Goal: Find specific page/section: Find specific page/section

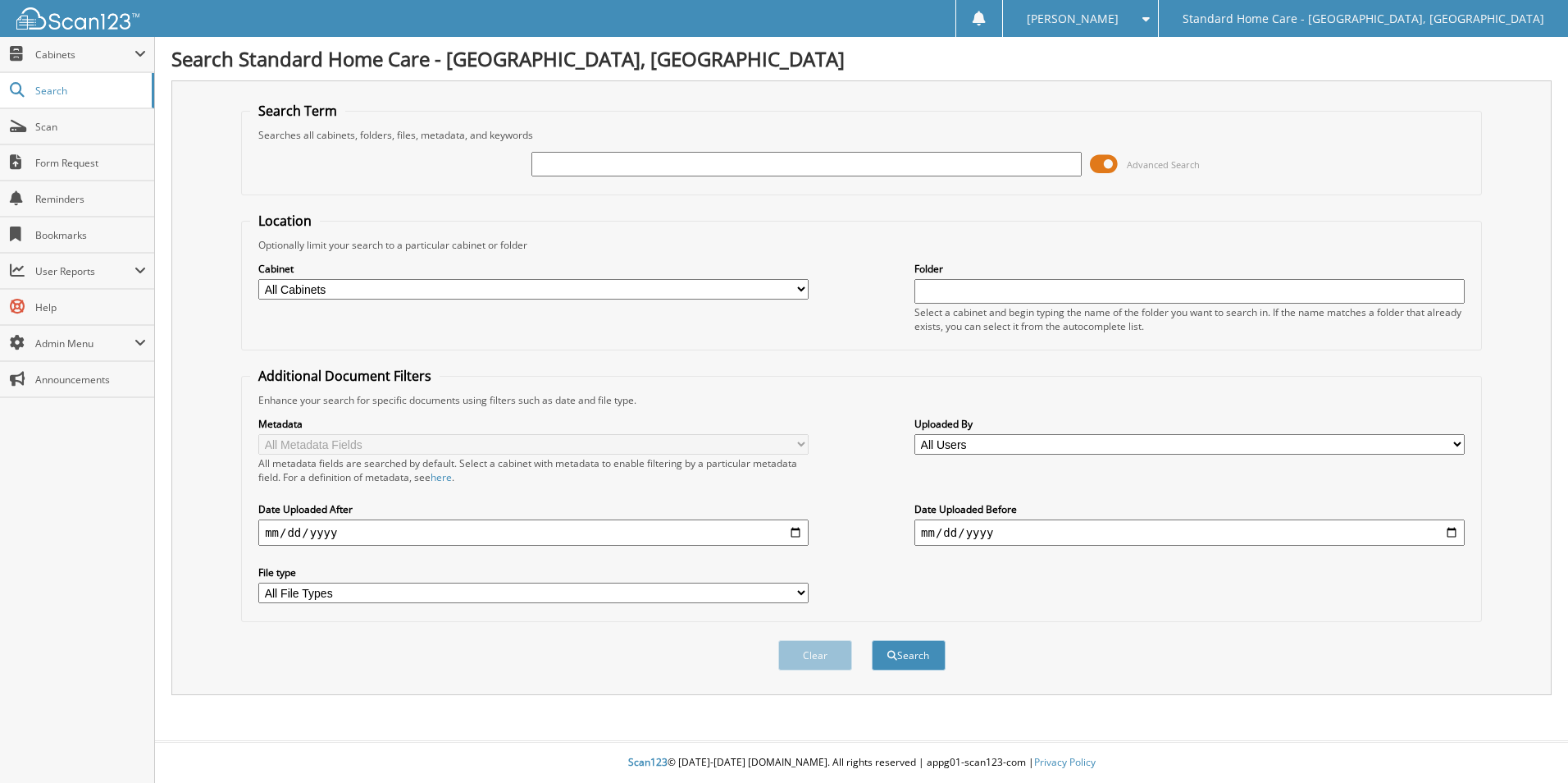
click at [677, 157] on input "text" at bounding box center [806, 164] width 550 height 24
type input "[PERSON_NAME]"
click at [872, 640] on button "Search" at bounding box center [909, 655] width 73 height 30
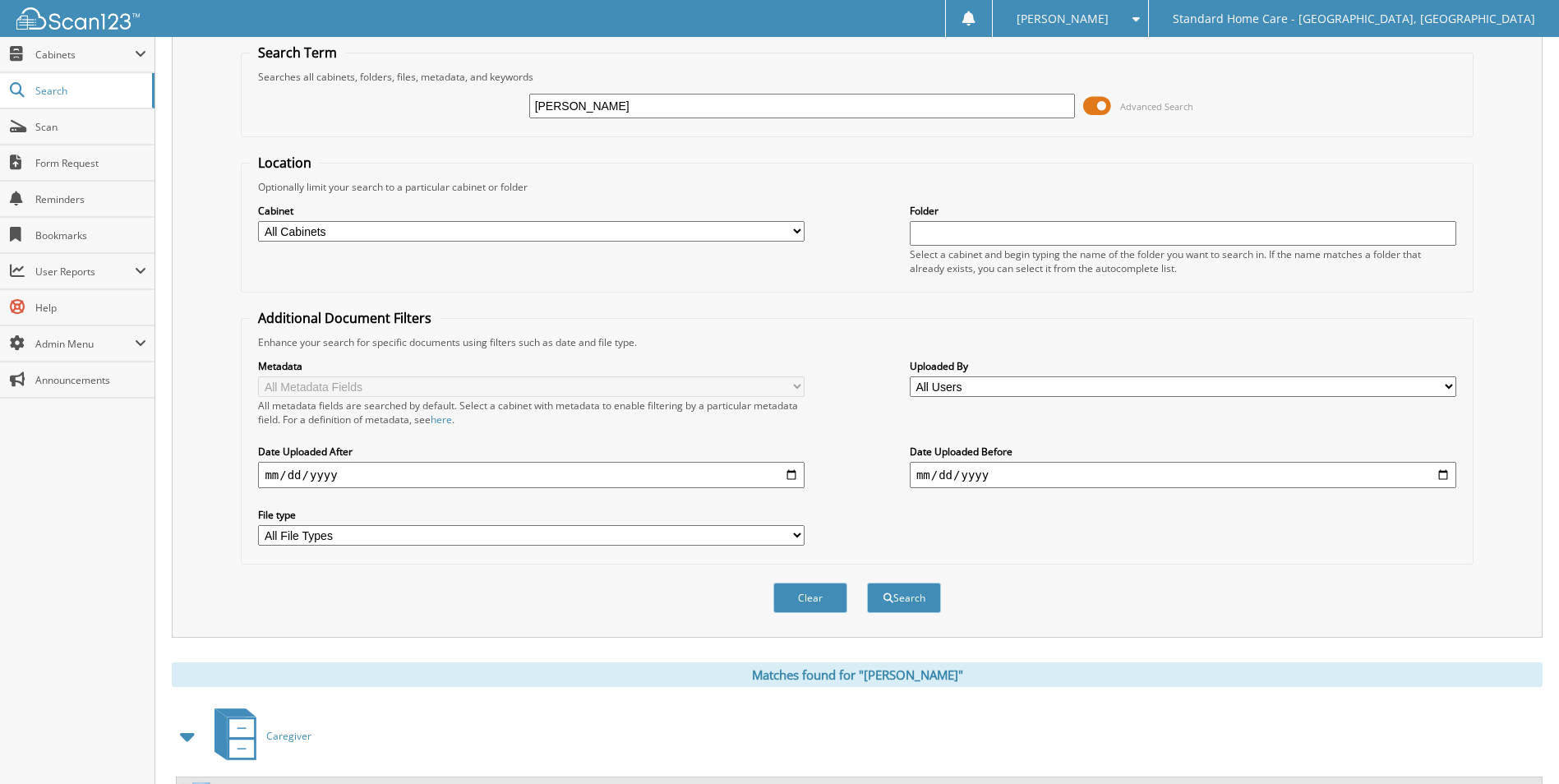
scroll to position [135, 0]
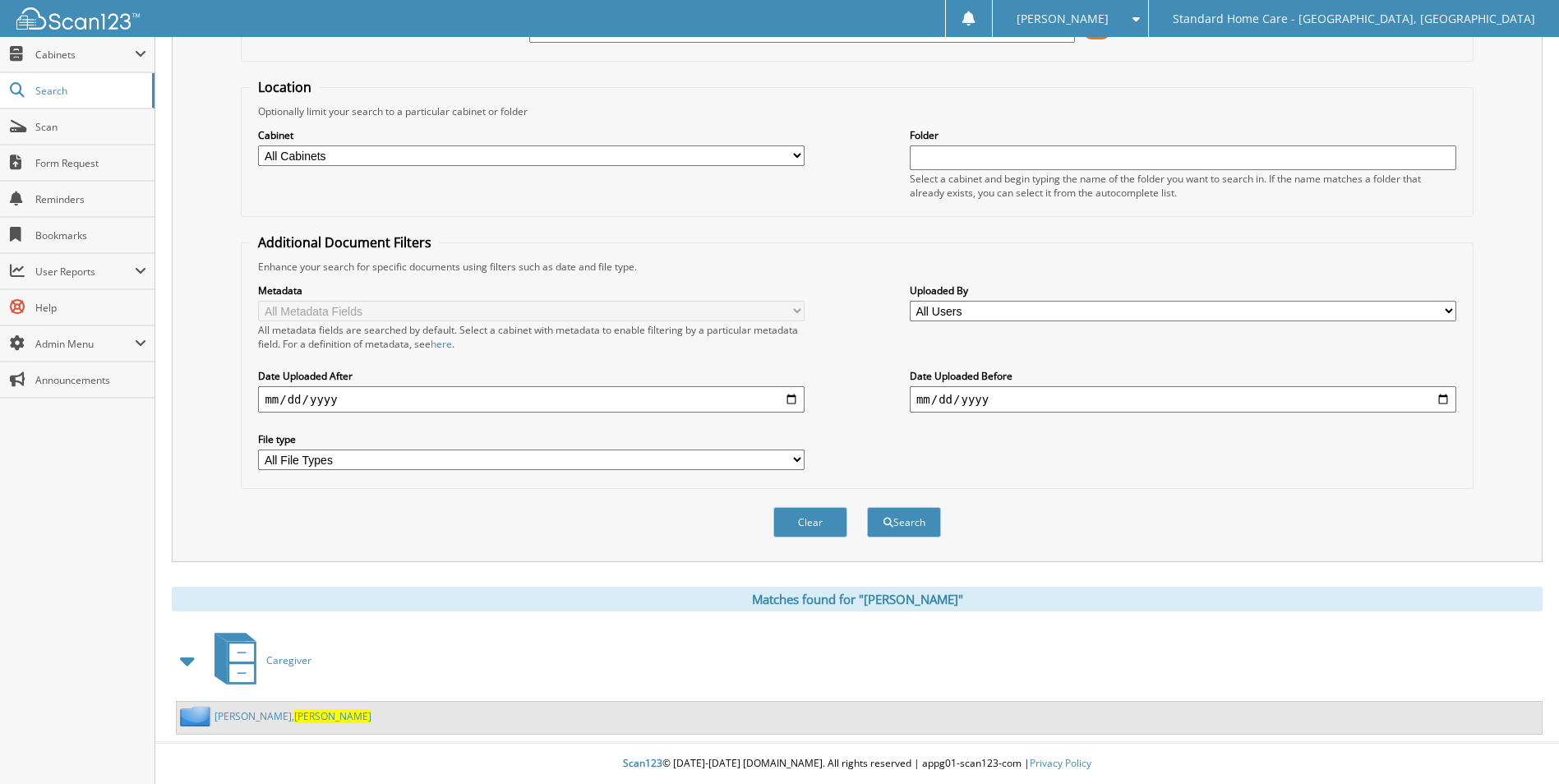
click at [248, 710] on link "Webster, Elona" at bounding box center [293, 715] width 157 height 14
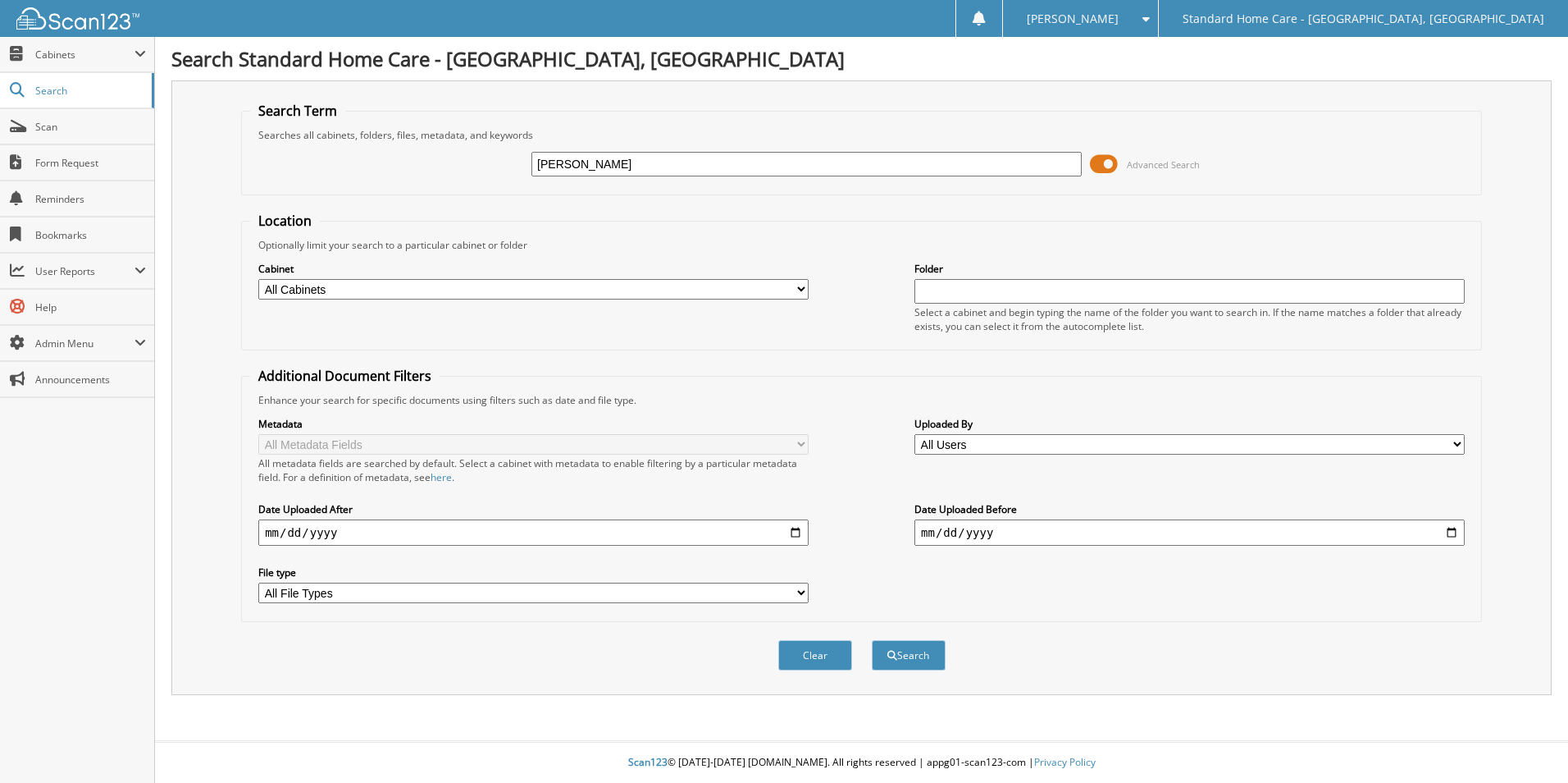
type input "[PERSON_NAME]"
click at [872, 640] on button "Search" at bounding box center [909, 655] width 73 height 30
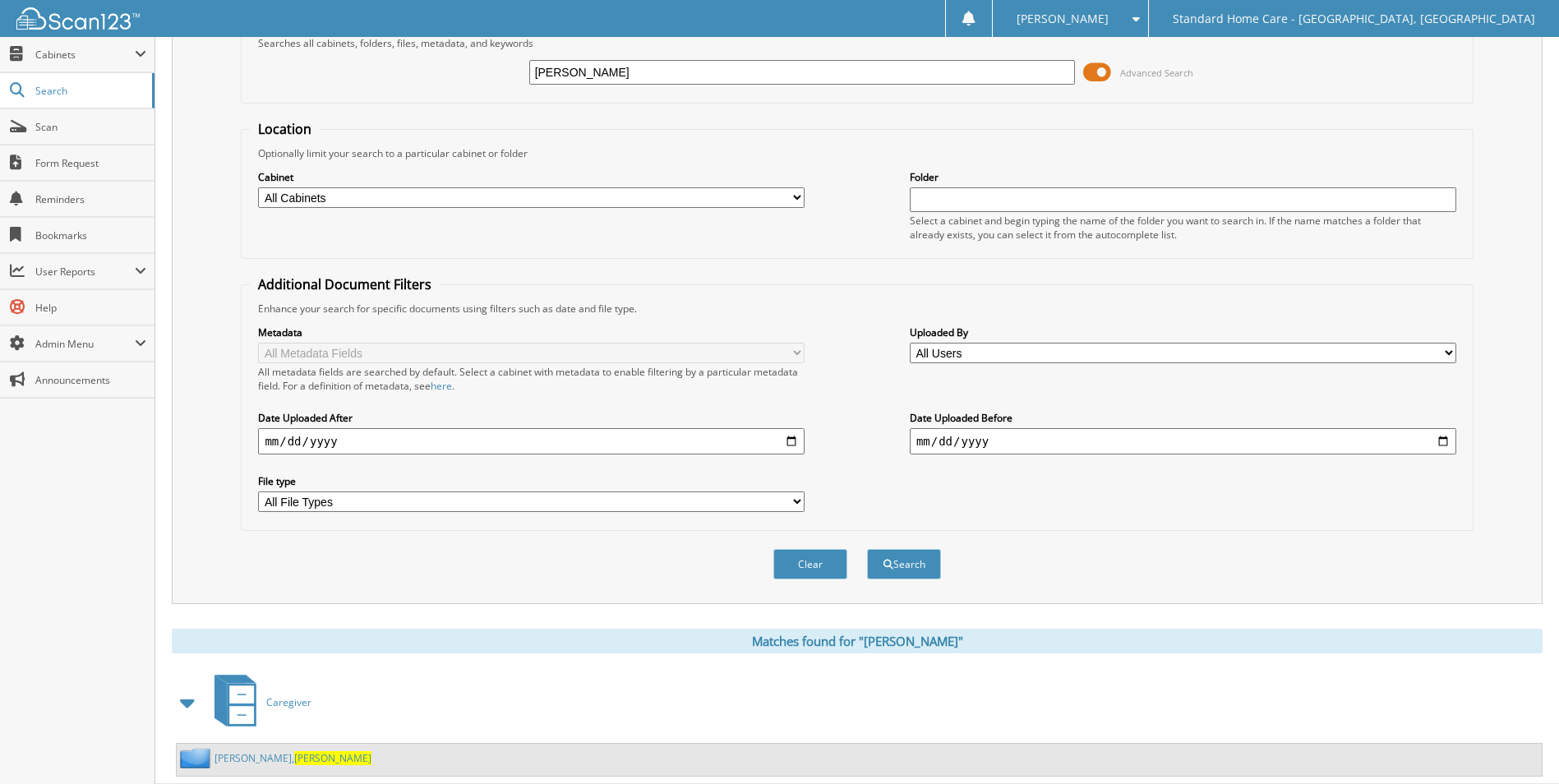
scroll to position [135, 0]
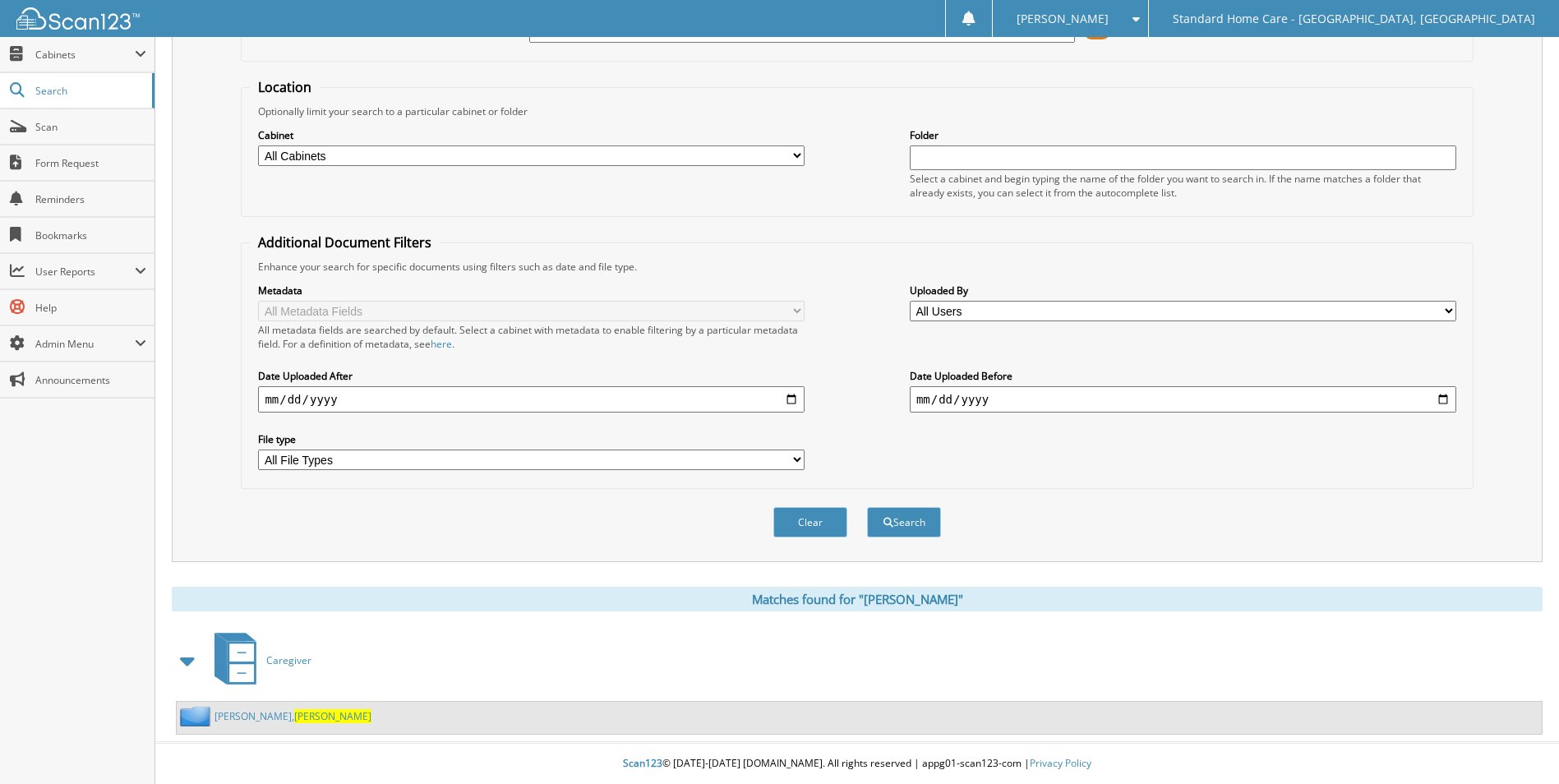
click at [241, 710] on link "Webster, Elona" at bounding box center [293, 715] width 157 height 14
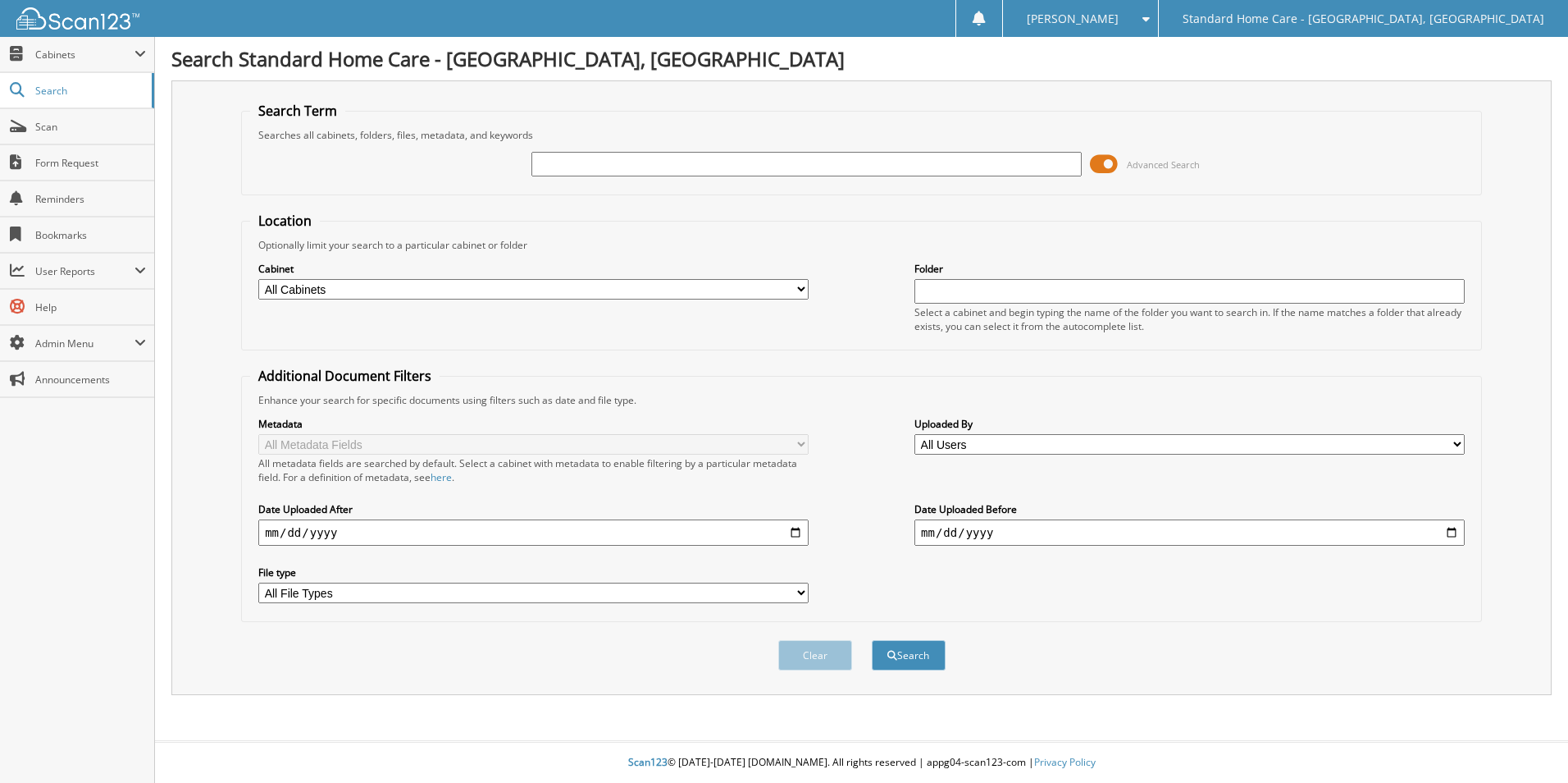
drag, startPoint x: 549, startPoint y: 166, endPoint x: 563, endPoint y: 168, distance: 14.1
click at [549, 166] on input "text" at bounding box center [806, 164] width 550 height 24
type input "[PERSON_NAME]"
click at [872, 640] on button "Search" at bounding box center [909, 655] width 73 height 30
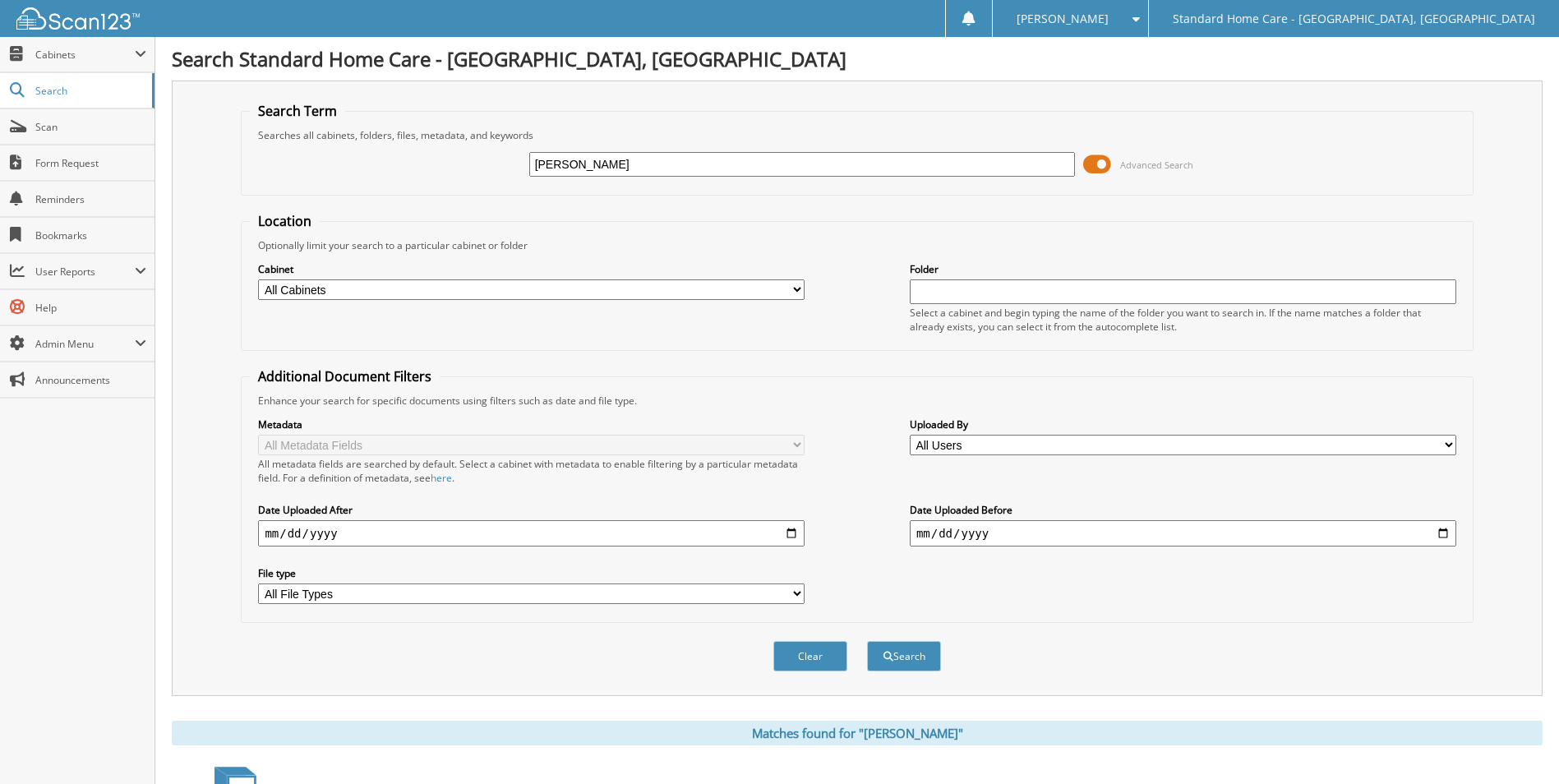
scroll to position [135, 0]
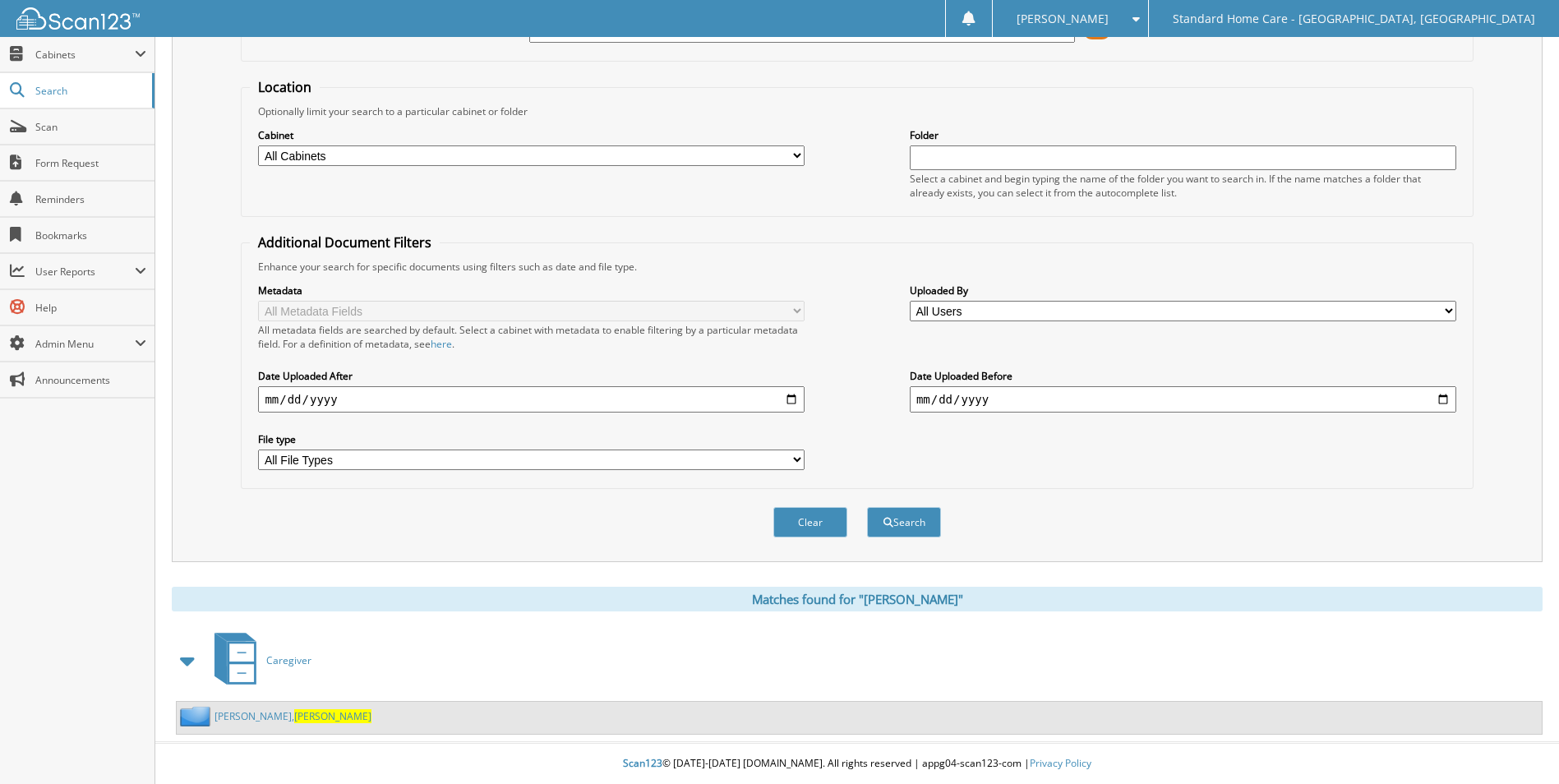
click at [247, 707] on div "[PERSON_NAME]" at bounding box center [273, 716] width 195 height 21
click at [248, 711] on link "[PERSON_NAME]" at bounding box center [293, 715] width 157 height 14
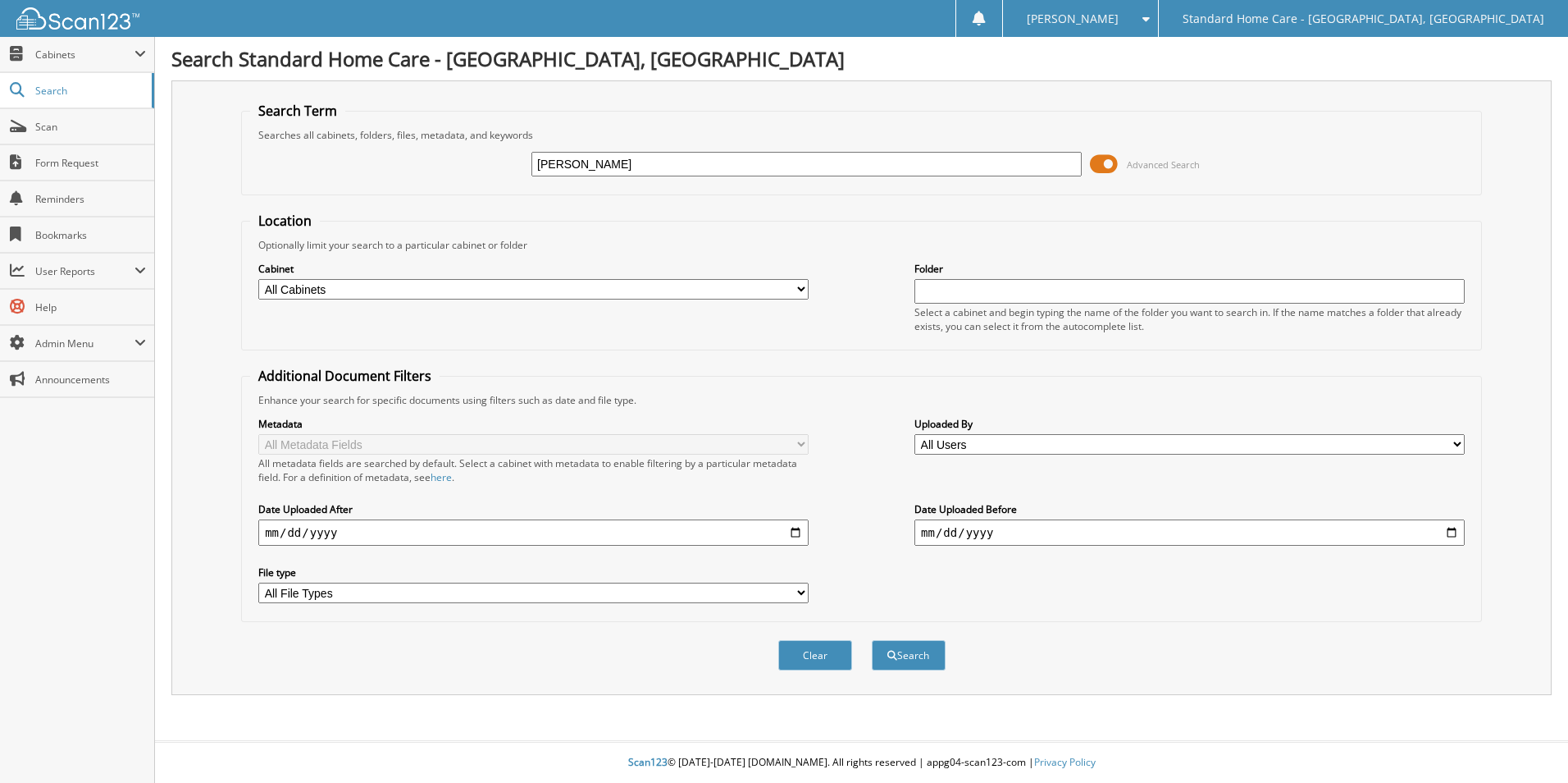
type input "kinchen"
click at [872, 640] on button "Search" at bounding box center [909, 655] width 73 height 30
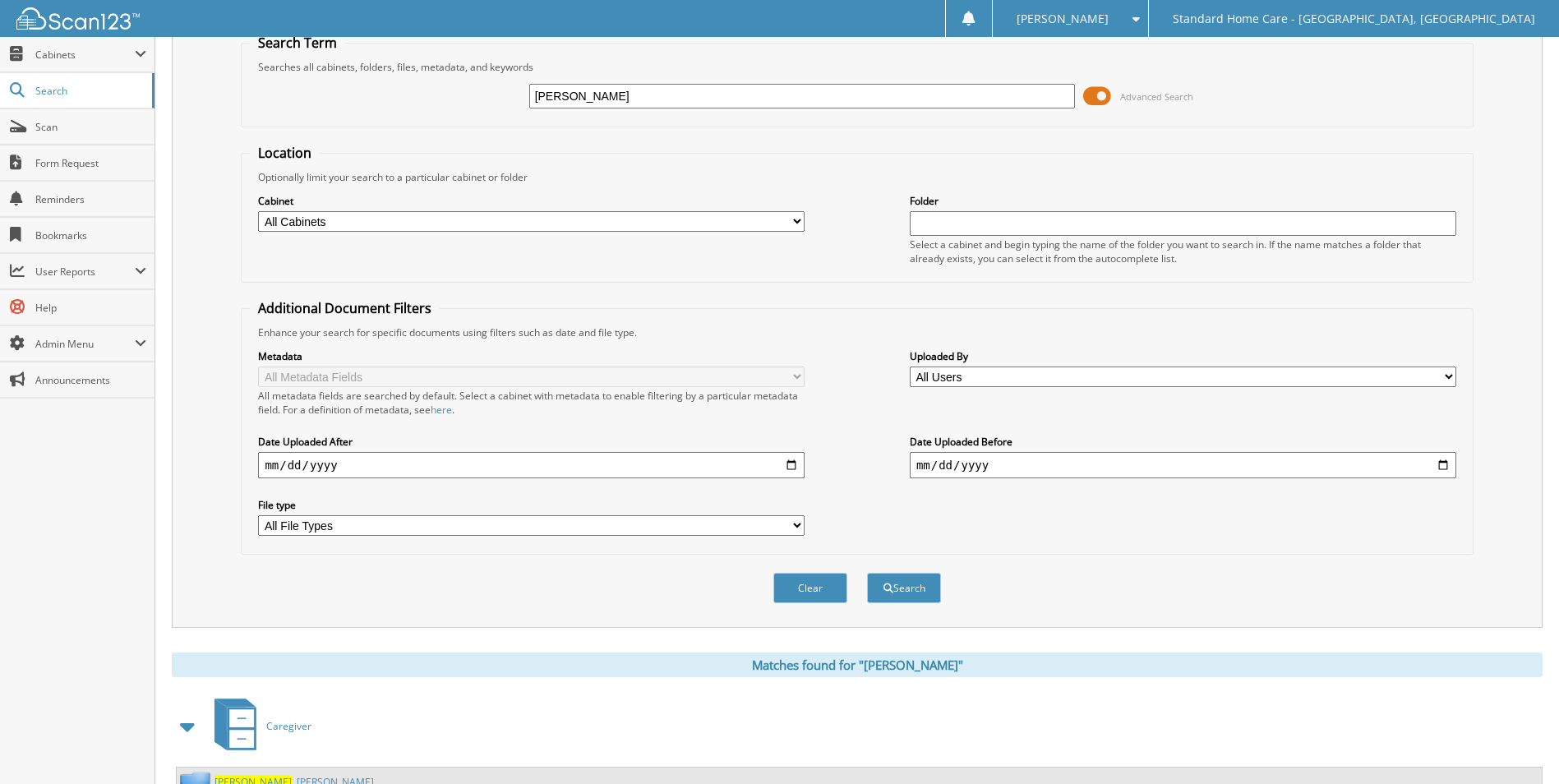
scroll to position [135, 0]
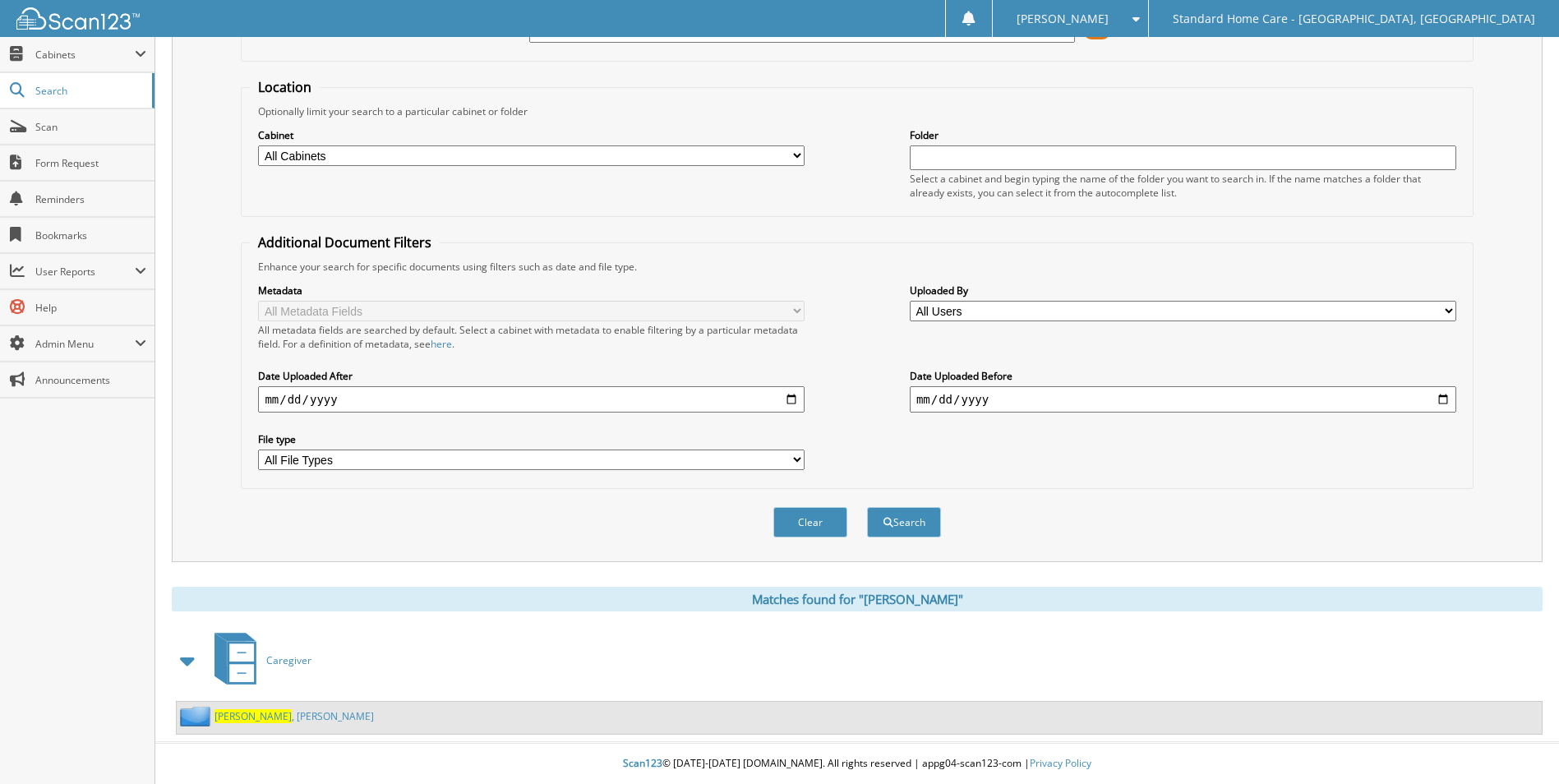
click at [244, 725] on div "[PERSON_NAME]" at bounding box center [274, 716] width 197 height 21
click at [245, 721] on span "Kinchen" at bounding box center [254, 715] width 77 height 14
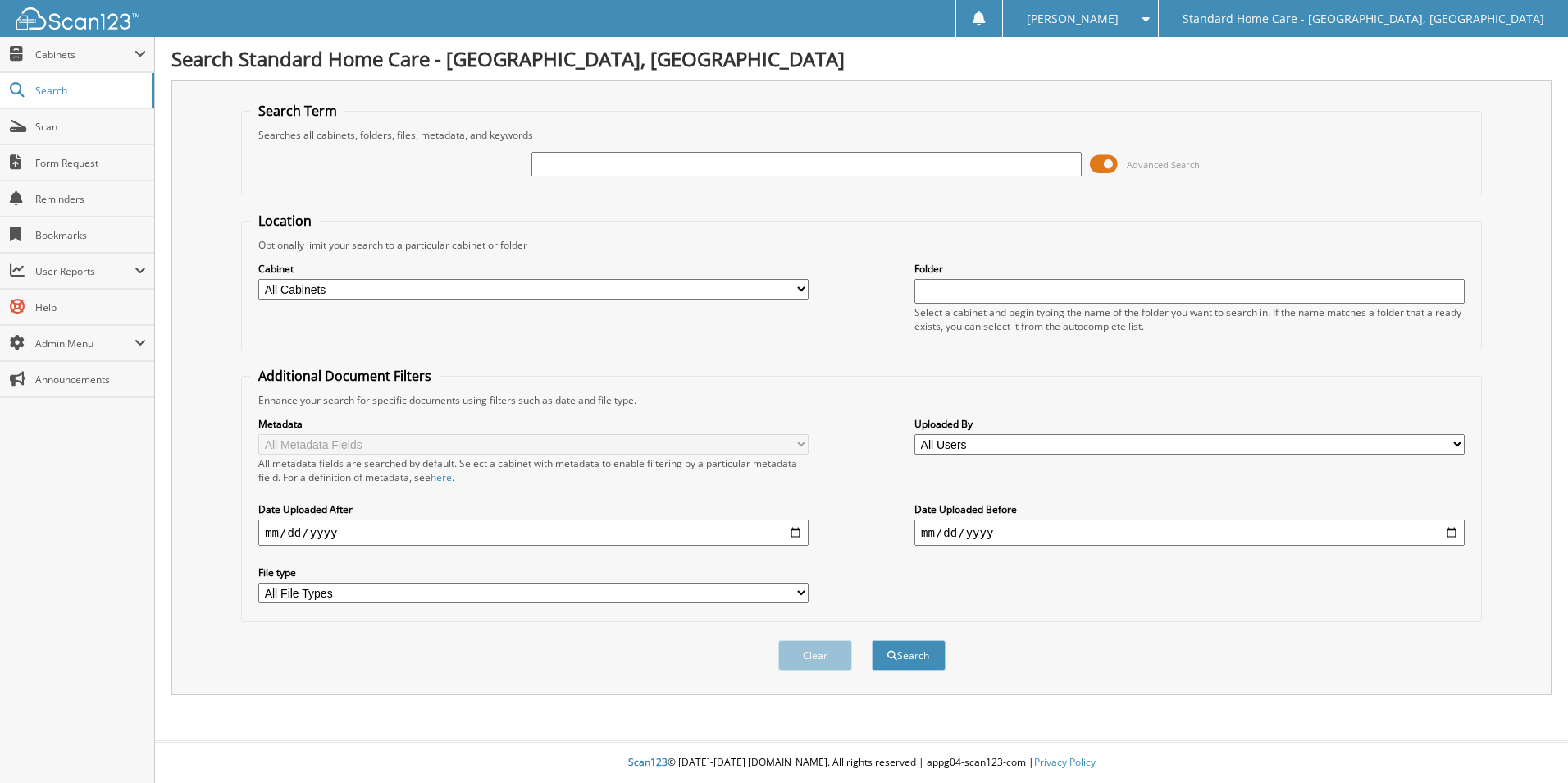
click at [595, 153] on input "text" at bounding box center [806, 164] width 550 height 24
type input "[PERSON_NAME]"
click at [872, 640] on button "Search" at bounding box center [909, 655] width 73 height 30
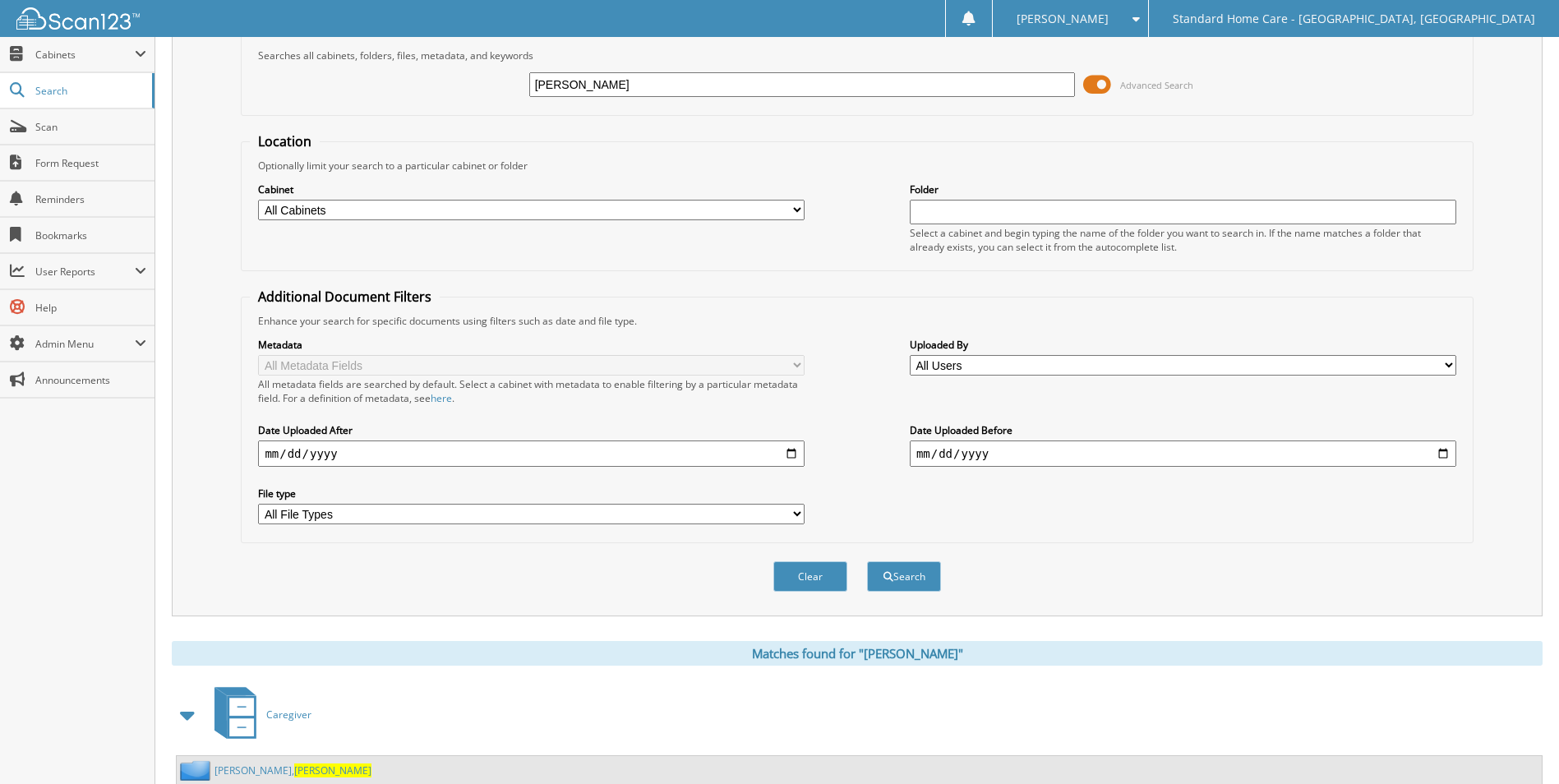
scroll to position [135, 0]
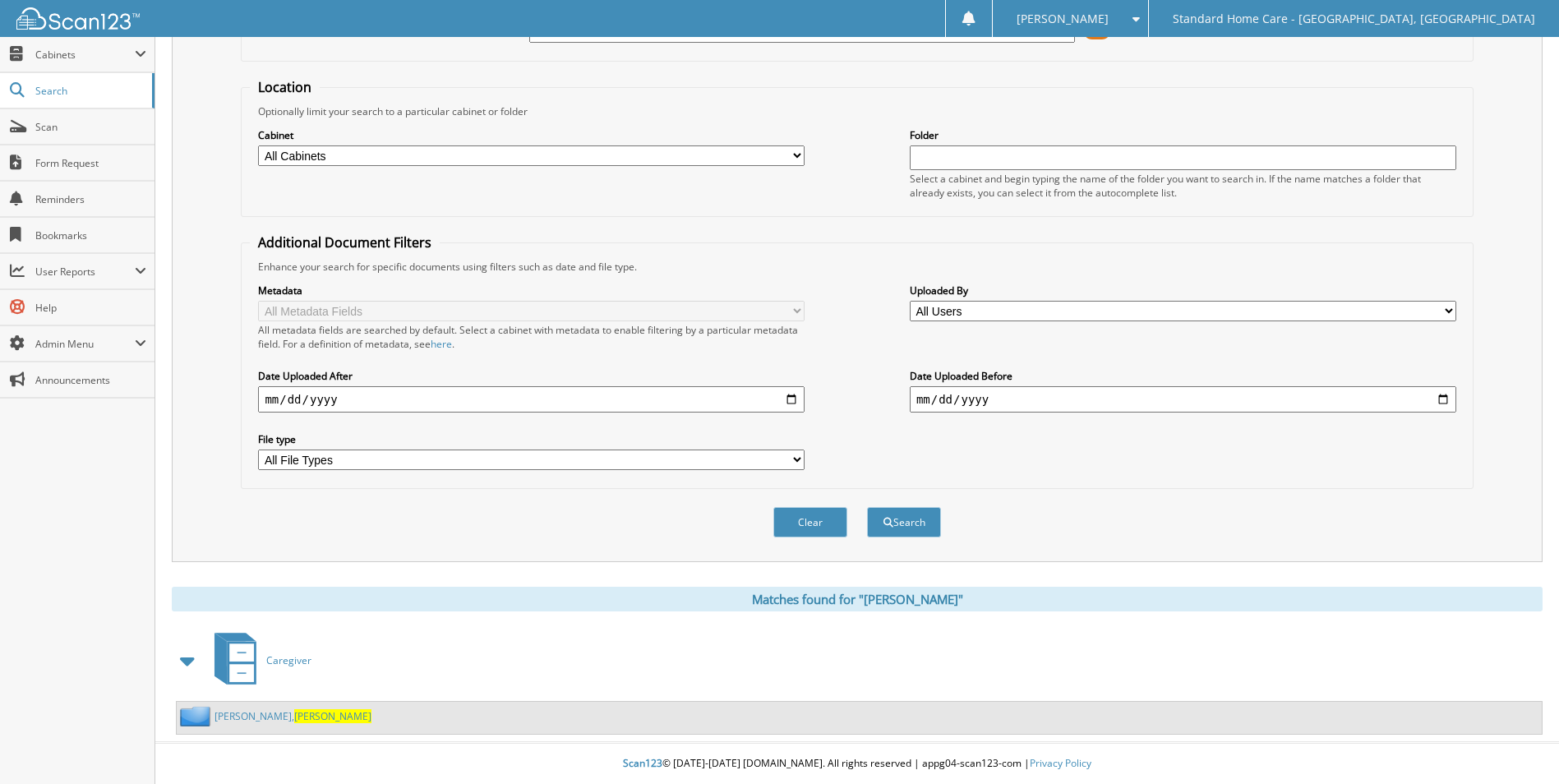
click at [247, 709] on div "[PERSON_NAME]" at bounding box center [273, 716] width 195 height 21
drag, startPoint x: 247, startPoint y: 709, endPoint x: 247, endPoint y: 719, distance: 10.0
click at [247, 719] on link "[PERSON_NAME]" at bounding box center [293, 715] width 157 height 14
